Goal: Task Accomplishment & Management: Complete application form

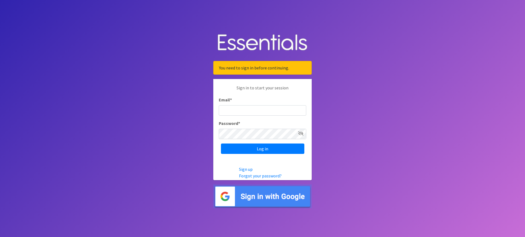
click at [262, 113] on input "Email *" at bounding box center [263, 110] width 88 height 10
type input "[PERSON_NAME][EMAIL_ADDRESS][PERSON_NAME][DOMAIN_NAME]"
click at [221, 144] on input "Log in" at bounding box center [262, 149] width 83 height 10
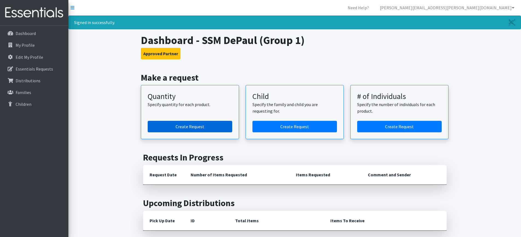
click at [188, 126] on link "Create Request" at bounding box center [190, 126] width 85 height 11
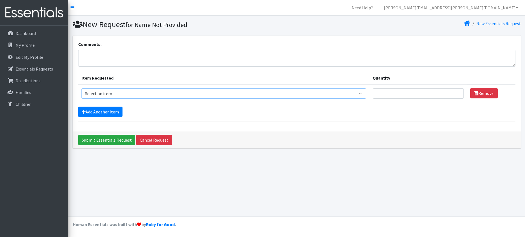
click at [364, 91] on select "Select an item Period Supplies: Mixed Kits (order by bag) Applicator-free tampo…" at bounding box center [224, 93] width 285 height 10
select select "1095"
click at [82, 88] on select "Select an item Period Supplies: Mixed Kits (order by bag) Applicator-free tampo…" at bounding box center [224, 93] width 285 height 10
click at [387, 96] on input "Quantity" at bounding box center [418, 93] width 91 height 10
type input "500"
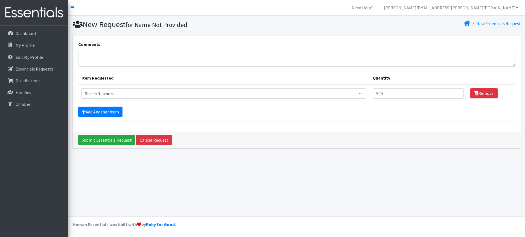
drag, startPoint x: 72, startPoint y: 109, endPoint x: 77, endPoint y: 111, distance: 5.6
click at [72, 109] on div "Comments: Item Requested Quantity Item Requested Select an item Period Supplies…" at bounding box center [297, 94] width 452 height 117
click at [84, 113] on icon at bounding box center [84, 112] width 4 height 4
click at [113, 114] on link "Add Another Item" at bounding box center [100, 112] width 44 height 10
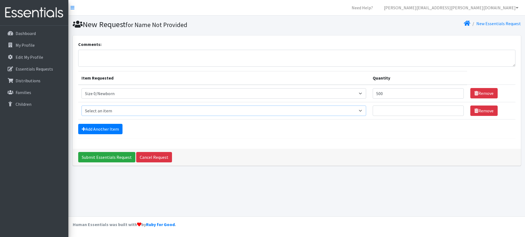
click at [364, 111] on select "Select an item Period Supplies: Mixed Kits (order by bag) Applicator-free tampo…" at bounding box center [224, 111] width 285 height 10
select select "1098"
click at [82, 106] on select "Select an item Period Supplies: Mixed Kits (order by bag) Applicator-free tampo…" at bounding box center [224, 111] width 285 height 10
click at [401, 114] on input "Quantity" at bounding box center [418, 111] width 91 height 10
click at [422, 114] on input "500" at bounding box center [418, 111] width 91 height 10
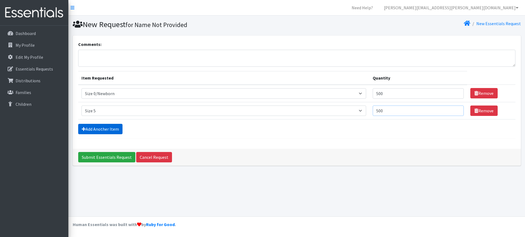
type input "500"
click at [112, 126] on link "Add Another Item" at bounding box center [100, 129] width 44 height 10
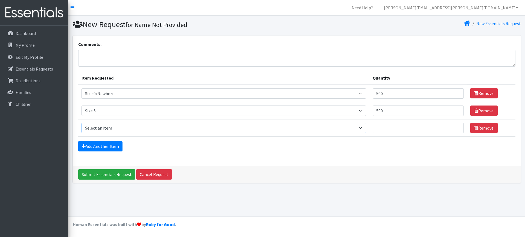
click at [112, 126] on select "Select an item Period Supplies: Mixed Kits (order by bag) Applicator-free tampo…" at bounding box center [224, 128] width 285 height 10
select select "1100"
click at [82, 123] on select "Select an item Period Supplies: Mixed Kits (order by bag) Applicator-free tampo…" at bounding box center [224, 128] width 285 height 10
click at [402, 130] on input "Quantity" at bounding box center [418, 128] width 91 height 10
type input "1500"
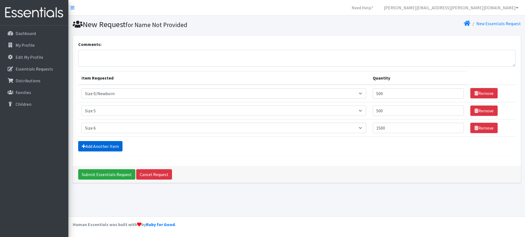
click at [90, 148] on link "Add Another Item" at bounding box center [100, 146] width 44 height 10
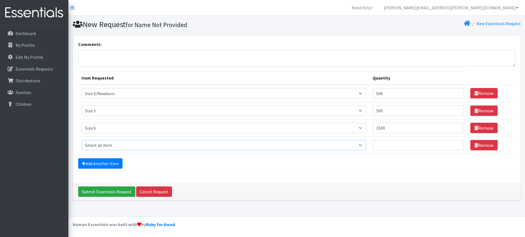
click at [99, 147] on select "Select an item Period Supplies: Mixed Kits (order by bag) Applicator-free tampo…" at bounding box center [224, 145] width 285 height 10
select select "1107"
click at [82, 140] on select "Select an item Period Supplies: Mixed Kits (order by bag) Applicator-free tampo…" at bounding box center [224, 145] width 285 height 10
click at [400, 148] on input "Quantity" at bounding box center [418, 145] width 91 height 10
type input "50"
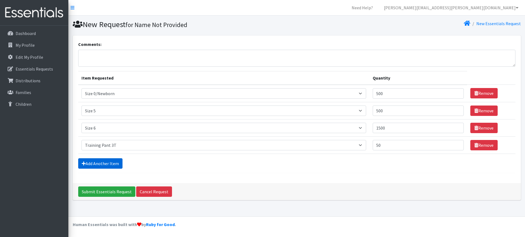
click at [104, 165] on link "Add Another Item" at bounding box center [100, 163] width 44 height 10
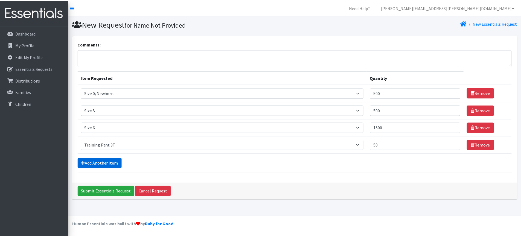
scroll to position [5, 0]
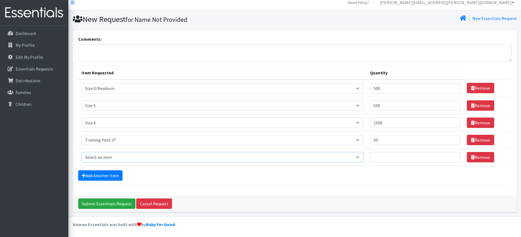
click at [112, 158] on select "Select an item Period Supplies: Mixed Kits (order by bag) Applicator-free tampo…" at bounding box center [223, 157] width 282 height 10
select select "1093"
click at [82, 152] on select "Select an item Period Supplies: Mixed Kits (order by bag) Applicator-free tampo…" at bounding box center [223, 157] width 282 height 10
click at [376, 159] on input "Quantity" at bounding box center [415, 157] width 90 height 10
type input "50"
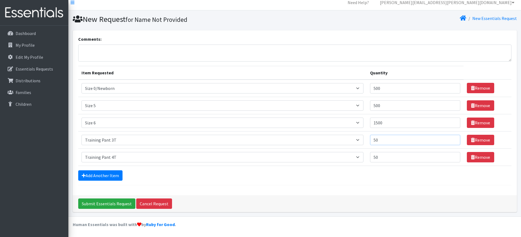
drag, startPoint x: 389, startPoint y: 142, endPoint x: 375, endPoint y: 144, distance: 13.9
click at [375, 143] on input "50" at bounding box center [415, 140] width 90 height 10
type input "80"
click at [380, 156] on input "50" at bounding box center [415, 157] width 90 height 10
type input "80"
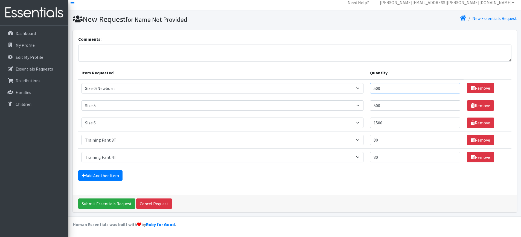
drag, startPoint x: 388, startPoint y: 86, endPoint x: 357, endPoint y: 87, distance: 30.6
click at [357, 87] on tr "Item Requested Select an item Period Supplies: Mixed Kits (order by bag) Applic…" at bounding box center [294, 89] width 433 height 18
type input "1000"
click at [93, 173] on link "Add Another Item" at bounding box center [100, 175] width 44 height 10
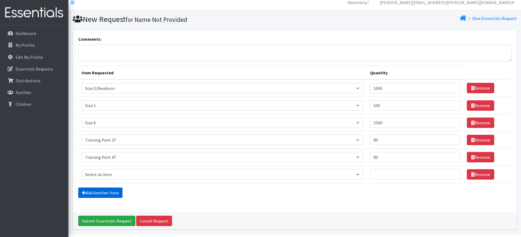
scroll to position [22, 0]
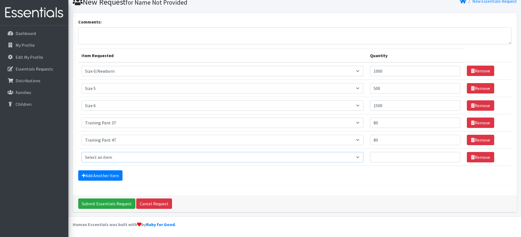
click at [105, 159] on select "Select an item Period Supplies: Mixed Kits (order by bag) Applicator-free tampo…" at bounding box center [223, 157] width 282 height 10
select select "1090"
click at [82, 152] on select "Select an item Period Supplies: Mixed Kits (order by bag) Applicator-free tampo…" at bounding box center [223, 157] width 282 height 10
click at [388, 161] on input "Quantity" at bounding box center [415, 157] width 90 height 10
type input "500"
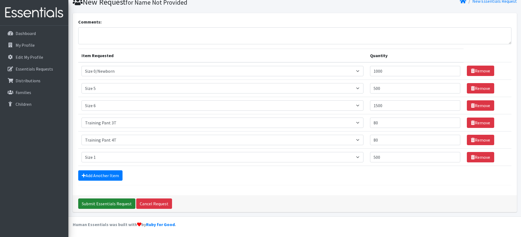
click at [91, 204] on input "Submit Essentials Request" at bounding box center [106, 204] width 57 height 10
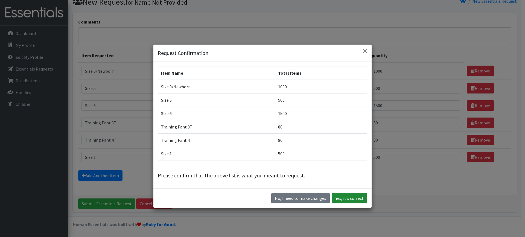
click at [353, 202] on button "Yes, it's correct" at bounding box center [349, 198] width 35 height 10
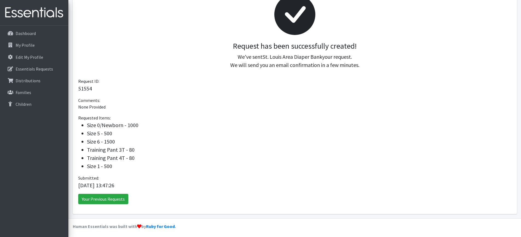
scroll to position [91, 0]
